Goal: Task Accomplishment & Management: Manage account settings

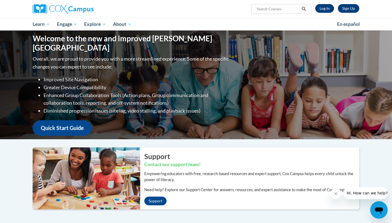
click at [323, 10] on link "Log In" at bounding box center [324, 8] width 19 height 9
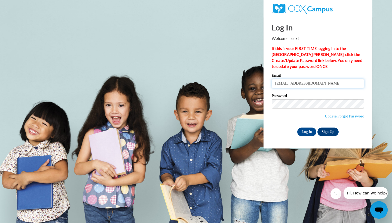
type input "[EMAIL_ADDRESS][DOMAIN_NAME]"
click at [311, 133] on input "Log In" at bounding box center [306, 132] width 19 height 9
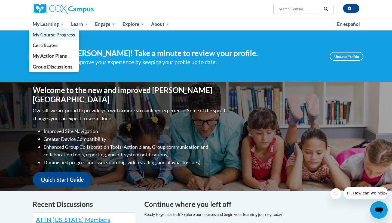
click at [53, 33] on span "My Course Progress" at bounding box center [54, 35] width 42 height 6
